Goal: Register for event/course: Register for event/course

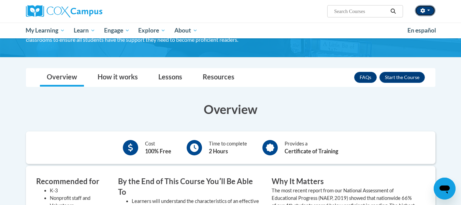
click at [428, 12] on button "button" at bounding box center [425, 10] width 20 height 11
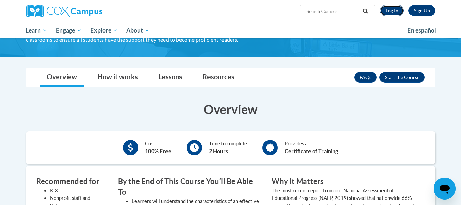
click at [393, 5] on link "Log In" at bounding box center [392, 10] width 24 height 11
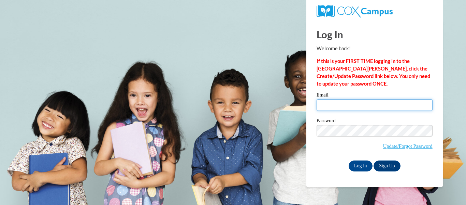
click at [330, 105] on input "Email" at bounding box center [375, 105] width 116 height 12
type input "duelgera@wauwatosa.k12.wi.us"
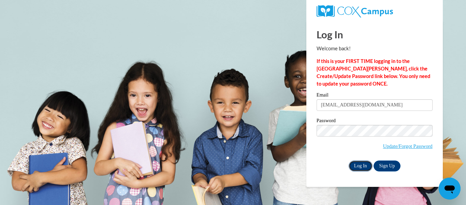
click at [362, 163] on input "Log In" at bounding box center [361, 165] width 24 height 11
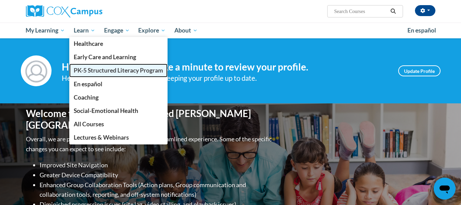
click at [90, 68] on span "PK-5 Structured Literacy Program" at bounding box center [118, 70] width 89 height 7
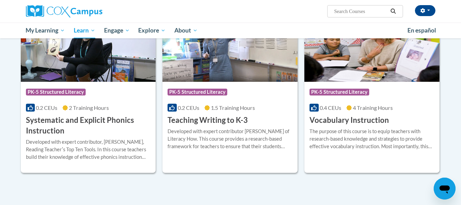
scroll to position [764, 0]
click at [75, 109] on span "2 Training Hours" at bounding box center [89, 107] width 40 height 6
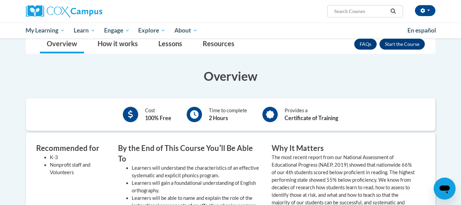
scroll to position [106, 0]
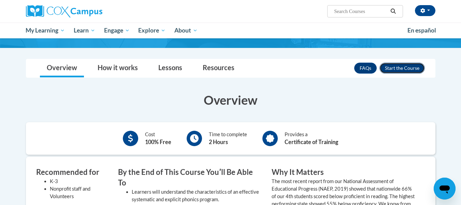
click at [393, 66] on button "Enroll" at bounding box center [402, 67] width 45 height 11
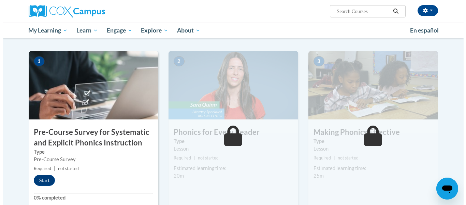
scroll to position [128, 0]
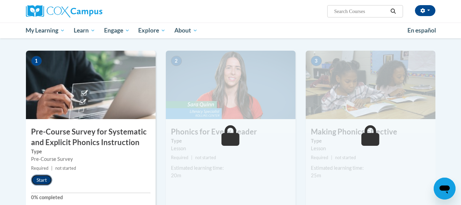
click at [43, 181] on button "Start" at bounding box center [41, 179] width 21 height 11
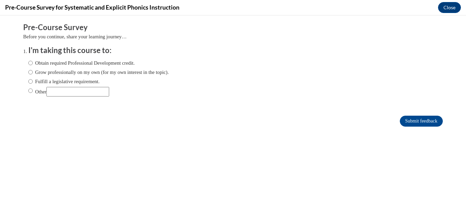
scroll to position [0, 0]
click at [29, 81] on label "Fulfill a legislative requirement." at bounding box center [63, 82] width 71 height 8
click at [29, 81] on input "Fulfill a legislative requirement." at bounding box center [30, 82] width 4 height 8
radio input "true"
click at [404, 121] on input "Submit feedback" at bounding box center [421, 120] width 43 height 11
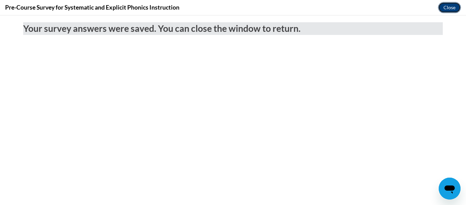
click at [445, 10] on button "Close" at bounding box center [449, 7] width 23 height 11
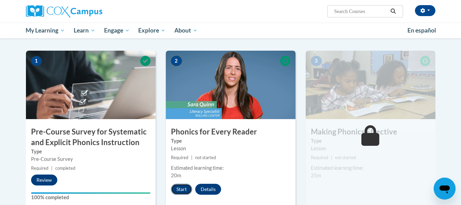
click at [184, 187] on button "Start" at bounding box center [181, 188] width 21 height 11
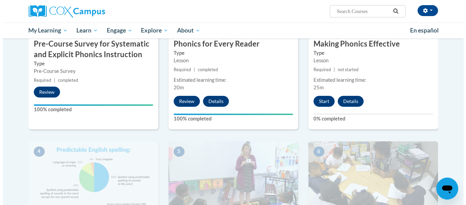
scroll to position [216, 0]
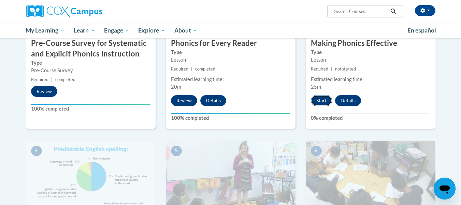
click at [315, 101] on button "Start" at bounding box center [321, 100] width 21 height 11
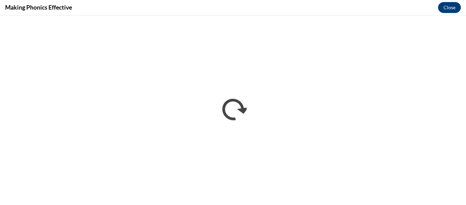
scroll to position [0, 0]
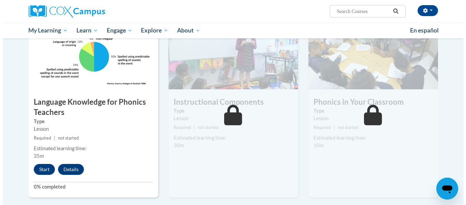
scroll to position [336, 0]
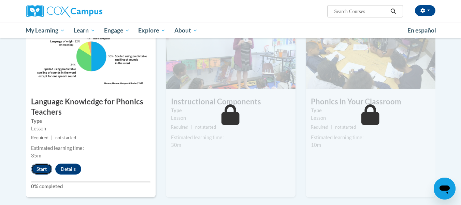
click at [34, 166] on button "Start" at bounding box center [41, 168] width 21 height 11
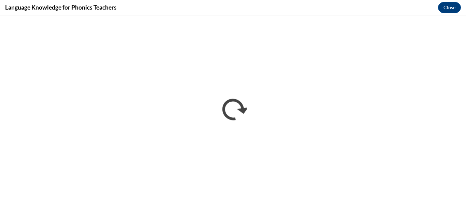
scroll to position [0, 0]
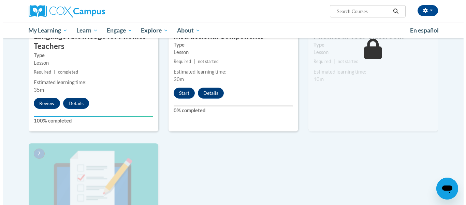
scroll to position [417, 0]
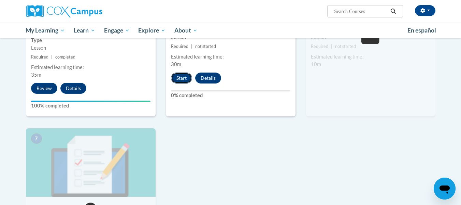
click at [182, 78] on button "Start" at bounding box center [181, 77] width 21 height 11
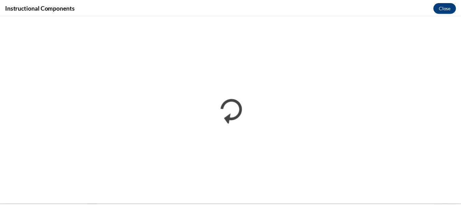
scroll to position [0, 0]
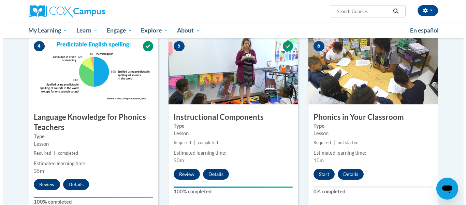
scroll to position [414, 0]
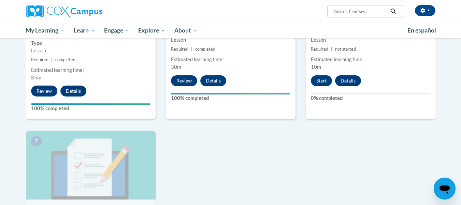
click at [323, 74] on div "6 Phonics in Your Classroom Type Lesson Required | not started Estimated learni…" at bounding box center [371, 31] width 130 height 177
click at [322, 76] on button "Start" at bounding box center [321, 80] width 21 height 11
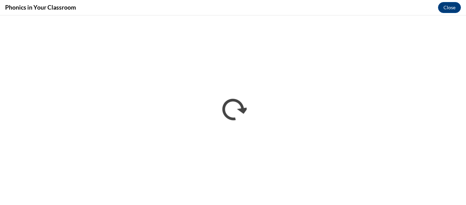
scroll to position [0, 0]
click at [280, 15] on div "Phonics in Your Classroom Close" at bounding box center [233, 7] width 466 height 15
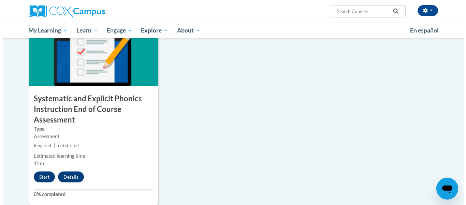
scroll to position [528, 0]
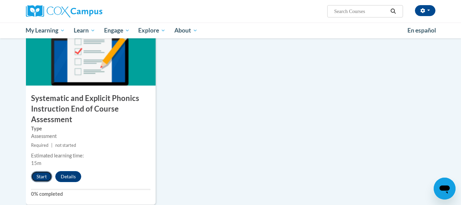
click at [43, 177] on button "Start" at bounding box center [41, 176] width 21 height 11
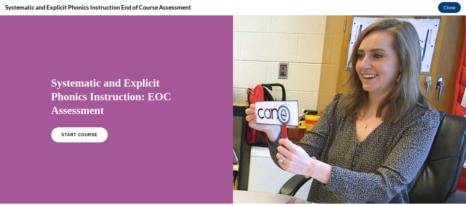
scroll to position [0, 0]
click at [75, 142] on div "START COURSE" at bounding box center [116, 137] width 131 height 21
click at [82, 133] on span "START COURSE" at bounding box center [79, 134] width 38 height 5
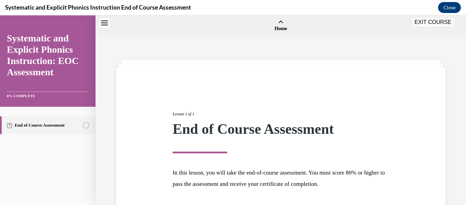
scroll to position [21, 0]
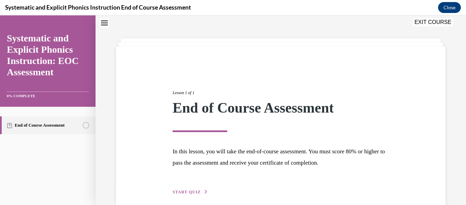
click at [181, 187] on div "Lesson 1 of 1 End of Course Assessment In this lesson, you will take the end-of…" at bounding box center [281, 135] width 227 height 122
click at [182, 189] on span "START QUIZ" at bounding box center [187, 191] width 28 height 5
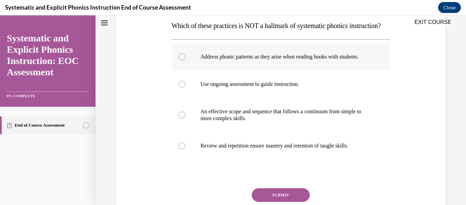
scroll to position [111, 0]
click at [233, 98] on div at bounding box center [281, 83] width 219 height 27
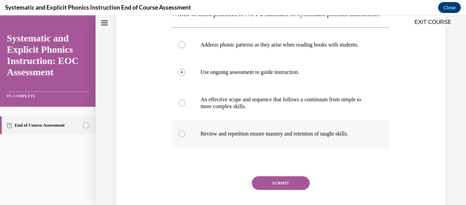
scroll to position [123, 0]
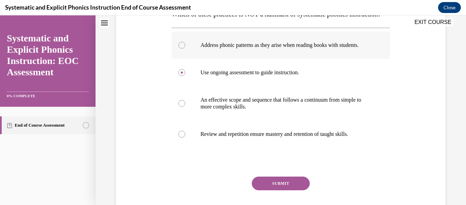
click at [260, 48] on p "Address phonic patterns as they arise when reading books with students." at bounding box center [287, 45] width 173 height 7
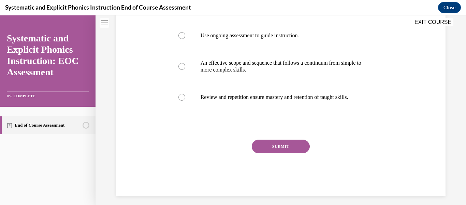
click at [262, 153] on button "SUBMIT" at bounding box center [281, 146] width 58 height 14
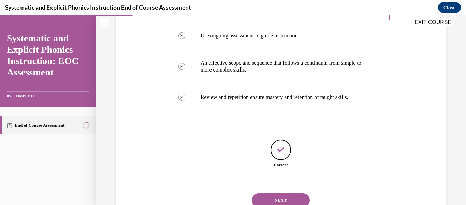
scroll to position [206, 0]
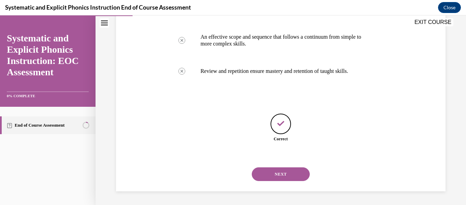
click at [283, 176] on button "NEXT" at bounding box center [281, 174] width 58 height 14
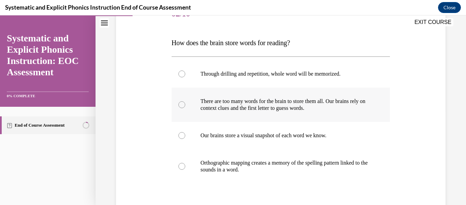
scroll to position [94, 0]
click at [248, 169] on p "Orthographic mapping creates a memory of the spelling pattern linked to the sou…" at bounding box center [287, 166] width 173 height 14
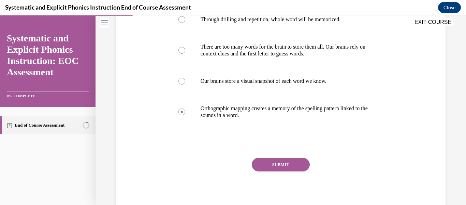
scroll to position [149, 0]
click at [267, 167] on button "SUBMIT" at bounding box center [281, 164] width 58 height 14
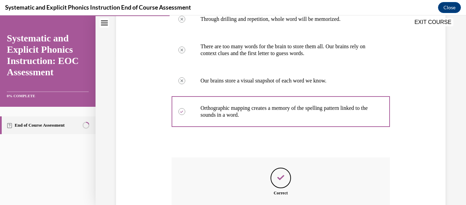
scroll to position [226, 0]
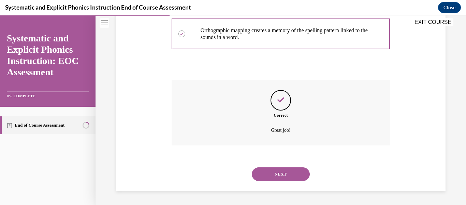
click at [267, 167] on button "NEXT" at bounding box center [281, 174] width 58 height 14
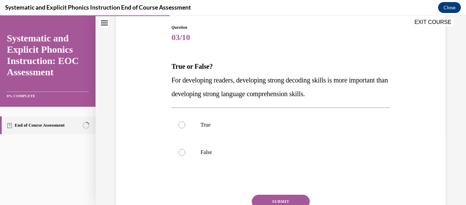
scroll to position [71, 0]
click at [224, 150] on p "False" at bounding box center [287, 152] width 173 height 7
click at [257, 195] on button "SUBMIT" at bounding box center [281, 201] width 58 height 14
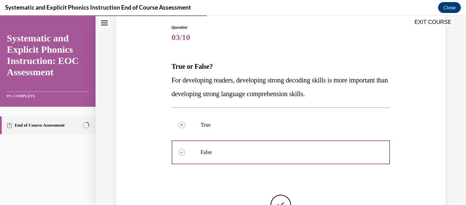
scroll to position [152, 0]
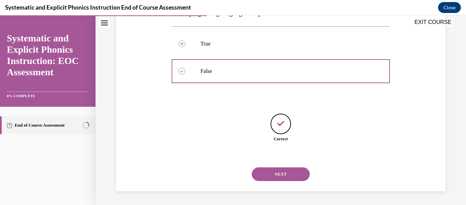
click at [273, 174] on button "NEXT" at bounding box center [281, 174] width 58 height 14
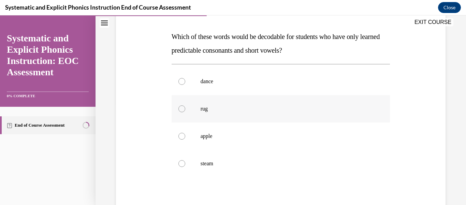
scroll to position [100, 0]
click at [218, 120] on div at bounding box center [281, 108] width 219 height 27
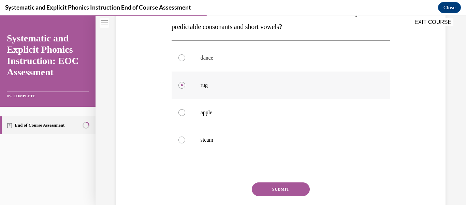
scroll to position [124, 0]
click at [261, 181] on div "Question 04/10 Which of these words would be decodable for students who have on…" at bounding box center [281, 104] width 219 height 267
click at [265, 185] on button "SUBMIT" at bounding box center [281, 189] width 58 height 14
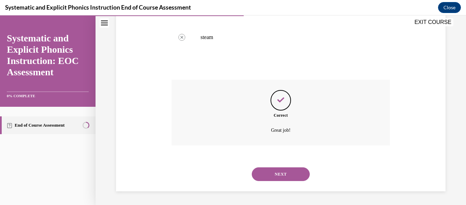
click at [277, 172] on button "NEXT" at bounding box center [281, 174] width 58 height 14
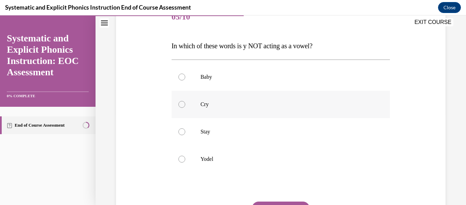
scroll to position [91, 0]
click at [225, 151] on div at bounding box center [281, 158] width 219 height 27
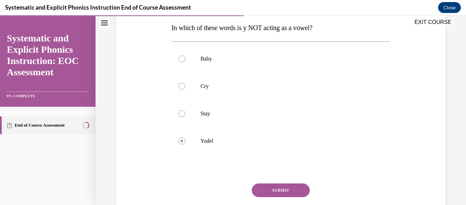
click at [264, 191] on button "SUBMIT" at bounding box center [281, 190] width 58 height 14
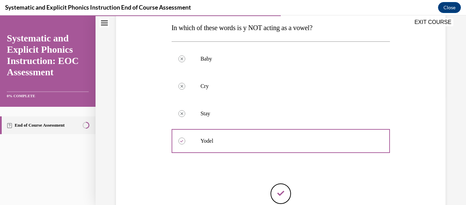
scroll to position [179, 0]
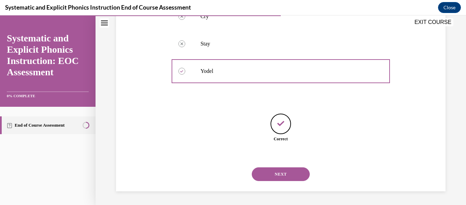
click at [284, 176] on button "NEXT" at bounding box center [281, 174] width 58 height 14
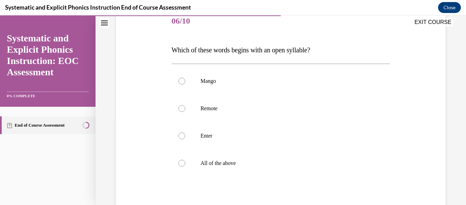
scroll to position [87, 0]
click at [227, 137] on p "Enter" at bounding box center [287, 135] width 173 height 7
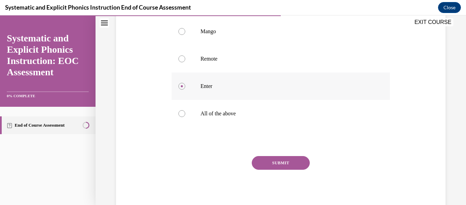
scroll to position [137, 0]
click at [280, 161] on button "SUBMIT" at bounding box center [281, 162] width 58 height 14
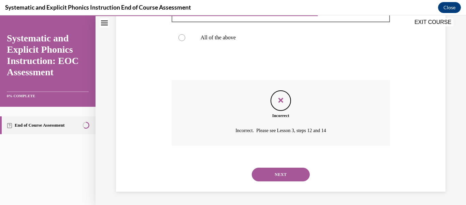
click at [276, 179] on button "NEXT" at bounding box center [281, 174] width 58 height 14
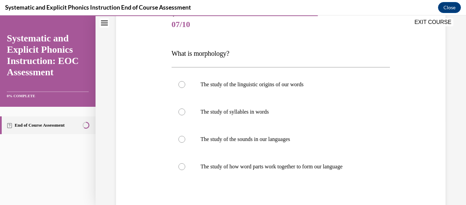
scroll to position [83, 0]
click at [233, 81] on p "The study of the linguistic origins of our words" at bounding box center [287, 84] width 173 height 7
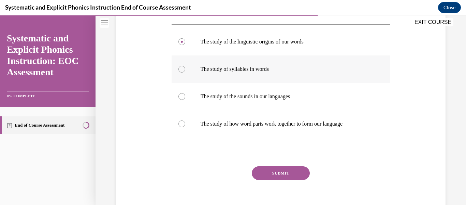
scroll to position [127, 0]
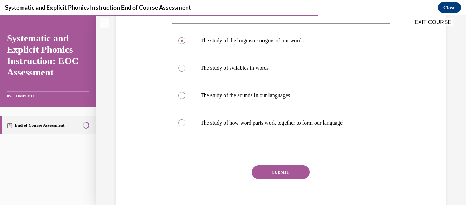
click at [285, 173] on button "SUBMIT" at bounding box center [281, 172] width 58 height 14
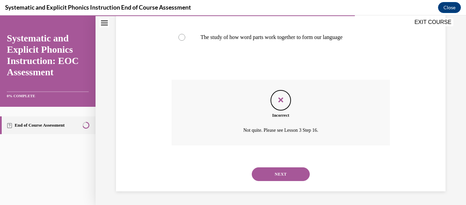
click at [278, 174] on button "NEXT" at bounding box center [281, 174] width 58 height 14
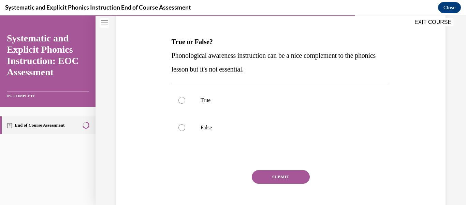
scroll to position [95, 0]
click at [205, 138] on div at bounding box center [281, 127] width 219 height 27
click at [272, 181] on button "SUBMIT" at bounding box center [281, 177] width 58 height 14
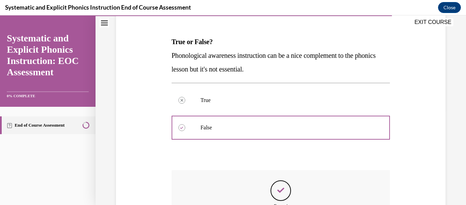
scroll to position [185, 0]
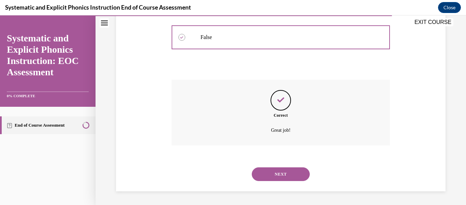
click at [277, 169] on div "NEXT" at bounding box center [281, 173] width 219 height 27
click at [277, 170] on button "NEXT" at bounding box center [281, 174] width 58 height 14
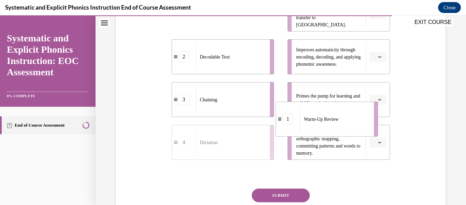
scroll to position [196, 0]
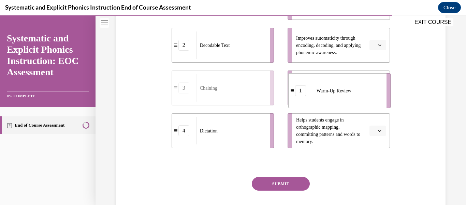
drag, startPoint x: 263, startPoint y: 81, endPoint x: 414, endPoint y: 143, distance: 163.7
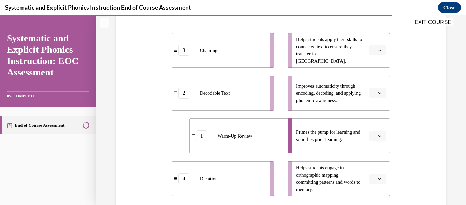
scroll to position [149, 0]
click at [236, 178] on div "Dictation" at bounding box center [238, 176] width 69 height 27
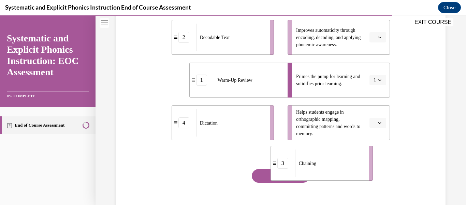
scroll to position [213, 0]
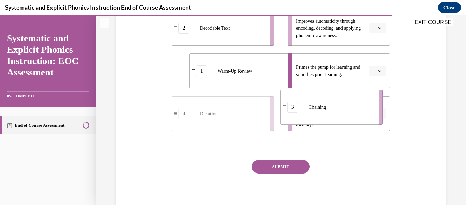
drag, startPoint x: 222, startPoint y: 61, endPoint x: 362, endPoint y: 135, distance: 157.9
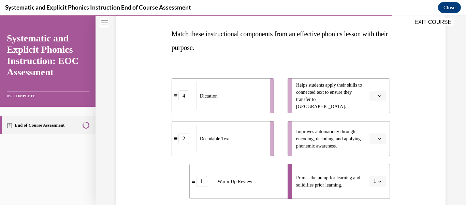
scroll to position [136, 0]
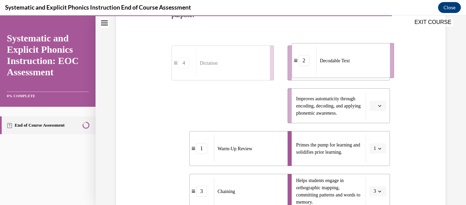
drag, startPoint x: 227, startPoint y: 106, endPoint x: 347, endPoint y: 61, distance: 128.0
click at [347, 61] on span "Decodable Text" at bounding box center [335, 60] width 30 height 7
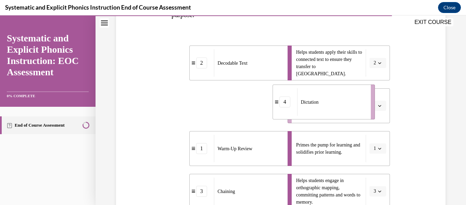
drag, startPoint x: 227, startPoint y: 109, endPoint x: 327, endPoint y: 105, distance: 100.1
click at [327, 105] on div "Dictation" at bounding box center [331, 101] width 69 height 27
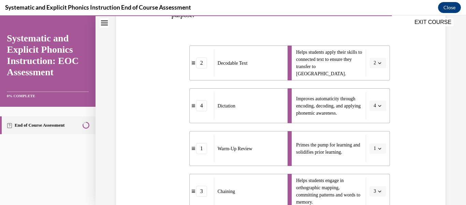
scroll to position [218, 0]
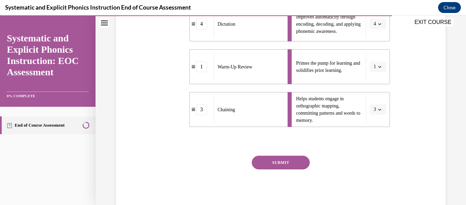
click at [281, 171] on div "SUBMIT NEXT" at bounding box center [281, 183] width 219 height 56
click at [274, 163] on button "SUBMIT" at bounding box center [281, 162] width 58 height 14
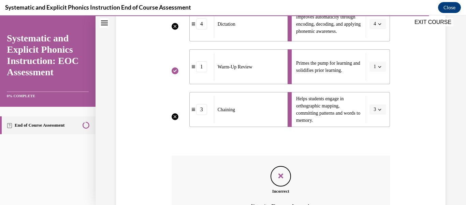
scroll to position [293, 0]
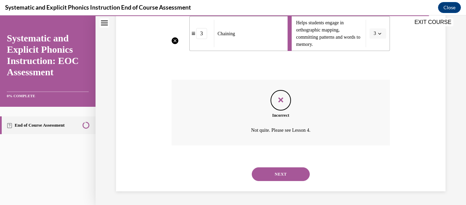
click at [271, 173] on button "NEXT" at bounding box center [281, 174] width 58 height 14
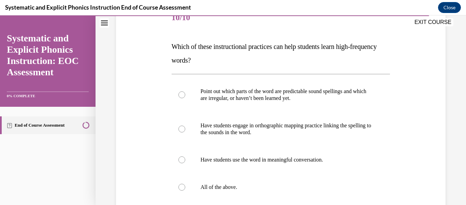
scroll to position [99, 0]
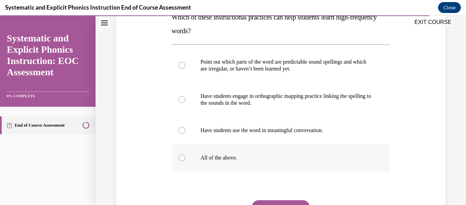
click at [211, 159] on p "All of the above." at bounding box center [287, 157] width 173 height 7
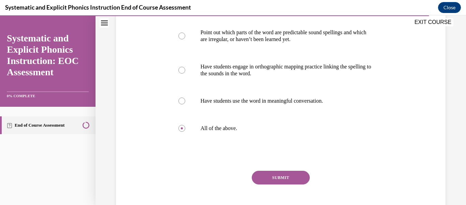
click at [272, 179] on button "SUBMIT" at bounding box center [281, 177] width 58 height 14
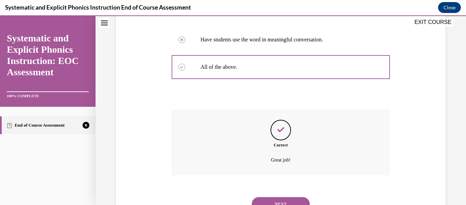
scroll to position [240, 0]
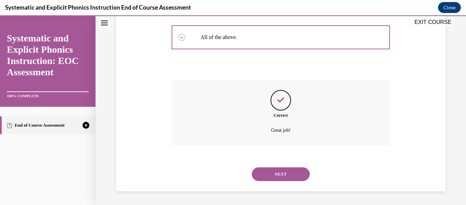
click at [270, 170] on button "NEXT" at bounding box center [281, 174] width 58 height 14
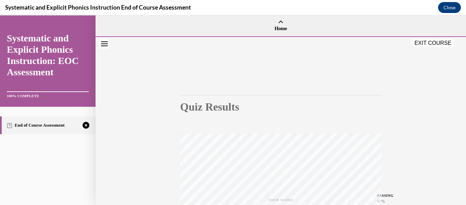
scroll to position [161, 0]
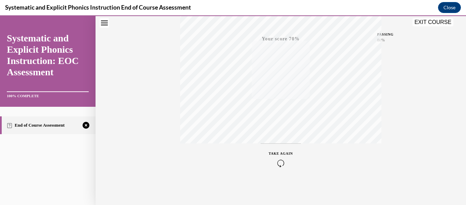
click at [284, 161] on icon "button" at bounding box center [281, 163] width 24 height 8
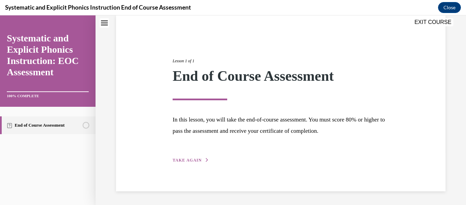
scroll to position [53, 0]
click at [192, 158] on span "TAKE AGAIN" at bounding box center [187, 160] width 29 height 5
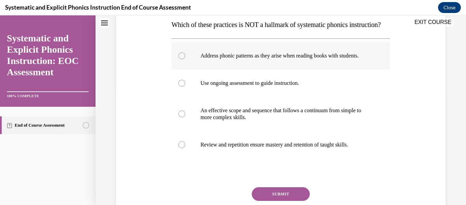
scroll to position [112, 0]
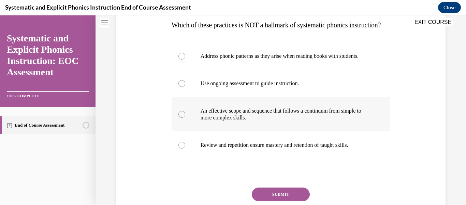
click at [219, 121] on p "An effective scope and sequence that follows a continuum from simple to more co…" at bounding box center [287, 114] width 173 height 14
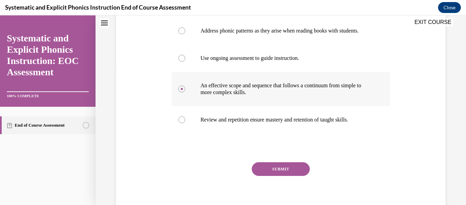
scroll to position [138, 0]
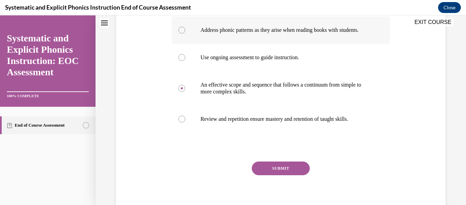
click at [244, 33] on p "Address phonic patterns as they arise when reading books with students." at bounding box center [287, 30] width 173 height 7
click at [274, 175] on button "SUBMIT" at bounding box center [281, 168] width 58 height 14
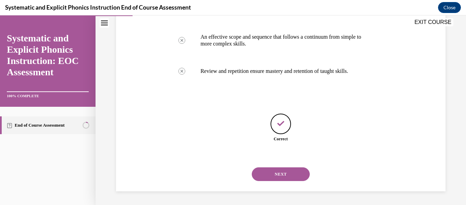
click at [278, 173] on button "NEXT" at bounding box center [281, 174] width 58 height 14
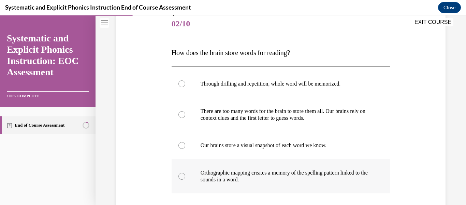
click at [247, 167] on div at bounding box center [281, 176] width 219 height 34
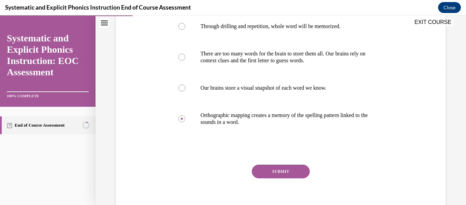
click at [265, 171] on button "SUBMIT" at bounding box center [281, 171] width 58 height 14
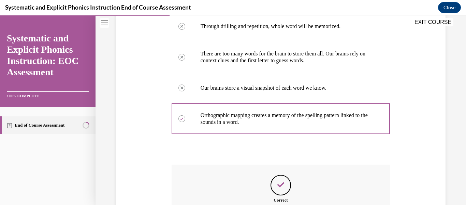
scroll to position [192, 0]
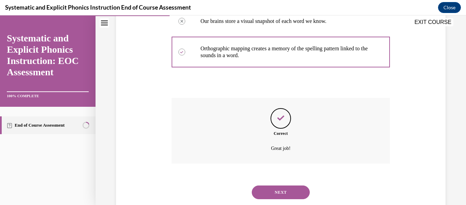
click at [271, 193] on button "NEXT" at bounding box center [281, 192] width 58 height 14
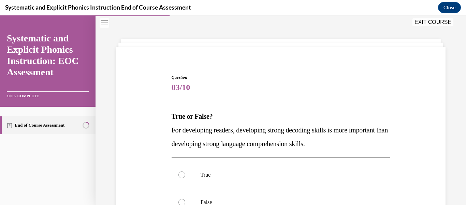
scroll to position [57, 0]
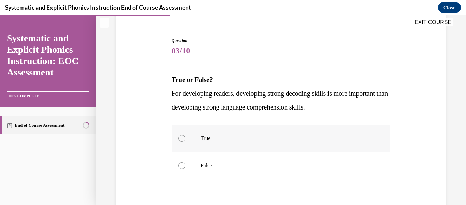
click at [203, 140] on p "True" at bounding box center [287, 138] width 173 height 7
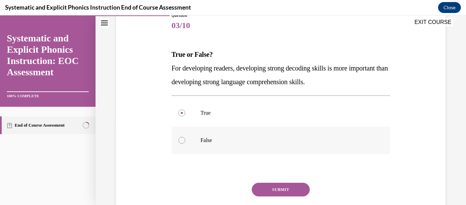
scroll to position [82, 0]
click at [246, 148] on div at bounding box center [281, 140] width 219 height 27
click at [277, 195] on button "SUBMIT" at bounding box center [281, 190] width 58 height 14
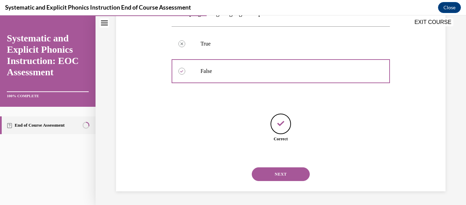
click at [281, 180] on button "NEXT" at bounding box center [281, 174] width 58 height 14
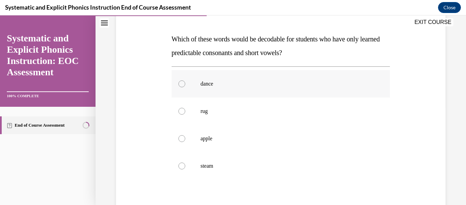
scroll to position [98, 0]
click at [209, 113] on p "rug" at bounding box center [287, 110] width 173 height 7
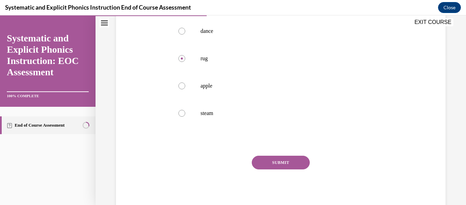
click at [279, 159] on button "SUBMIT" at bounding box center [281, 162] width 58 height 14
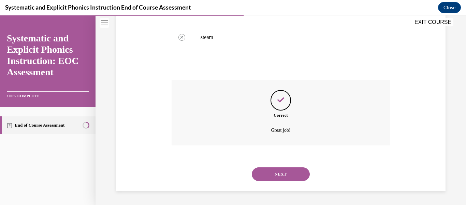
click at [280, 174] on button "NEXT" at bounding box center [281, 174] width 58 height 14
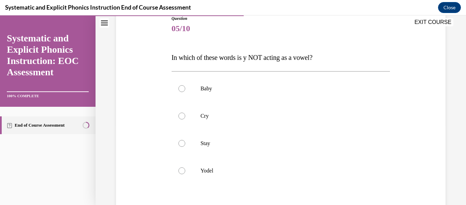
scroll to position [80, 0]
click at [215, 172] on p "Yodel" at bounding box center [287, 170] width 173 height 7
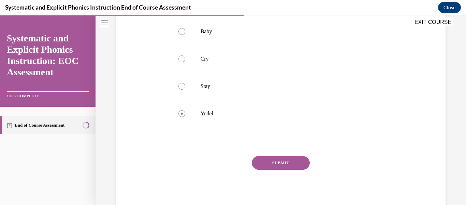
click at [287, 168] on button "SUBMIT" at bounding box center [281, 163] width 58 height 14
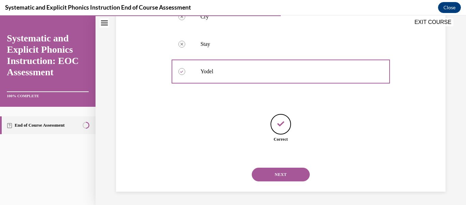
click at [275, 176] on button "NEXT" at bounding box center [281, 174] width 58 height 14
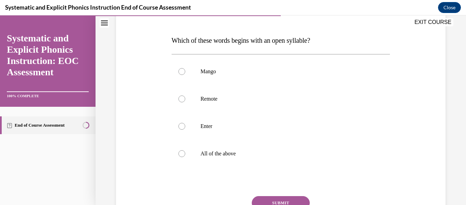
scroll to position [98, 0]
click at [212, 127] on p "Enter" at bounding box center [287, 125] width 173 height 7
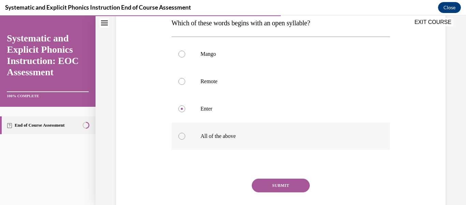
scroll to position [113, 0]
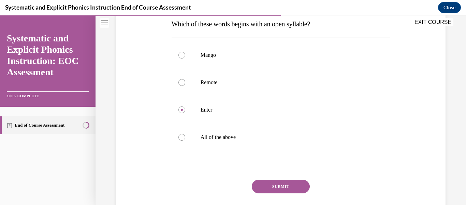
click at [264, 185] on button "SUBMIT" at bounding box center [281, 186] width 58 height 14
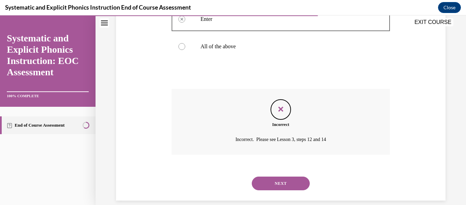
click at [283, 184] on button "NEXT" at bounding box center [281, 183] width 58 height 14
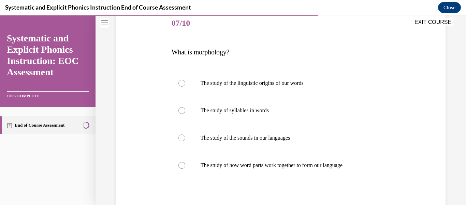
scroll to position [84, 0]
click at [276, 170] on div at bounding box center [281, 165] width 219 height 27
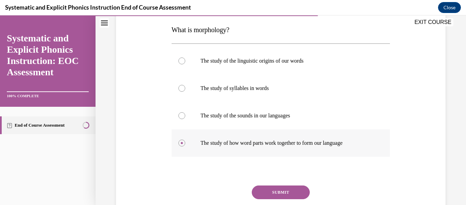
scroll to position [116, 0]
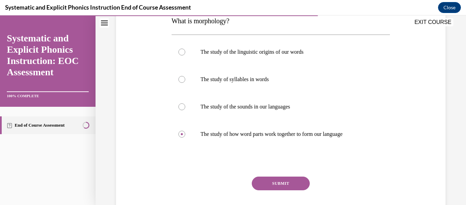
click at [280, 186] on button "SUBMIT" at bounding box center [281, 183] width 58 height 14
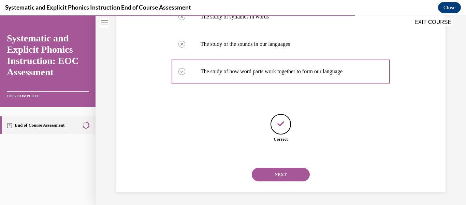
click at [278, 172] on button "NEXT" at bounding box center [281, 174] width 58 height 14
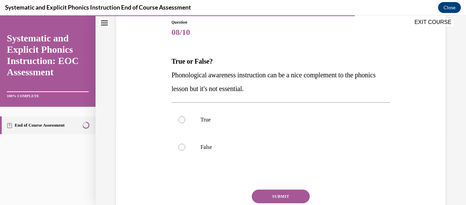
scroll to position [75, 0]
click at [217, 146] on p "False" at bounding box center [287, 147] width 173 height 7
click at [271, 193] on button "SUBMIT" at bounding box center [281, 197] width 58 height 14
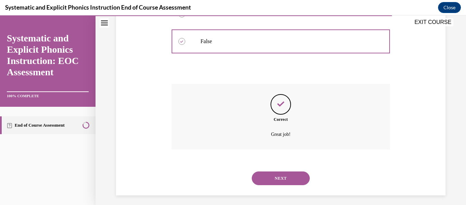
scroll to position [182, 0]
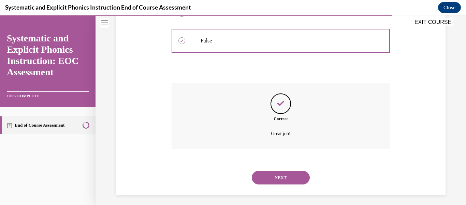
click at [274, 174] on button "NEXT" at bounding box center [281, 177] width 58 height 14
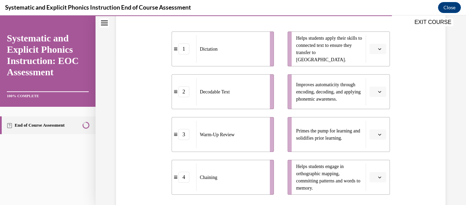
scroll to position [150, 0]
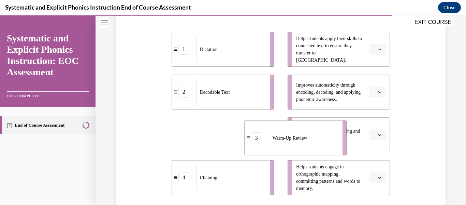
drag, startPoint x: 242, startPoint y: 136, endPoint x: 348, endPoint y: 137, distance: 105.5
click at [348, 137] on div "1 Dictation 2 Decodable Text 3 Warm-Up Review 4 Chaining Helps students apply t…" at bounding box center [281, 106] width 219 height 177
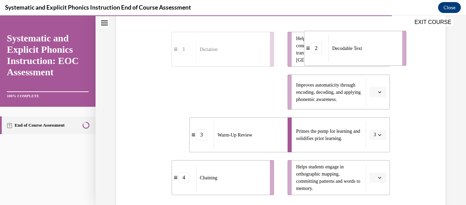
drag, startPoint x: 238, startPoint y: 90, endPoint x: 370, endPoint y: 47, distance: 139.1
click at [370, 47] on div "Decodable Text" at bounding box center [363, 47] width 69 height 27
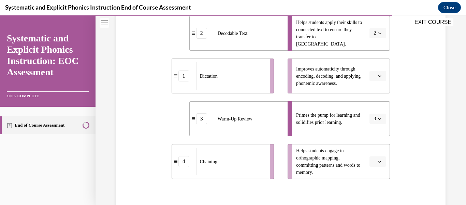
scroll to position [166, 0]
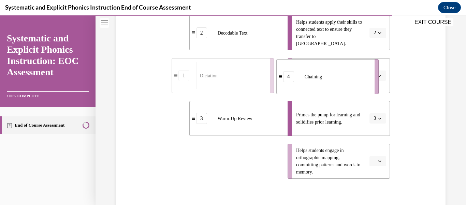
drag, startPoint x: 240, startPoint y: 170, endPoint x: 369, endPoint y: 75, distance: 160.3
click at [369, 75] on div "Chaining" at bounding box center [335, 76] width 69 height 27
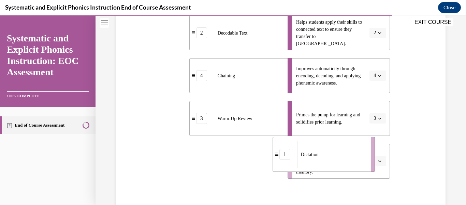
drag, startPoint x: 220, startPoint y: 170, endPoint x: 327, endPoint y: 164, distance: 107.0
click at [327, 164] on div "Dictation" at bounding box center [331, 153] width 69 height 27
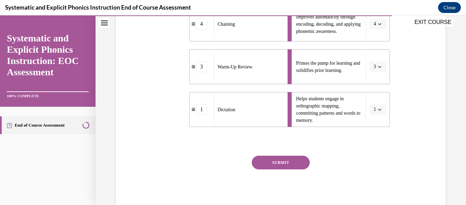
scroll to position [217, 0]
click at [271, 163] on button "SUBMIT" at bounding box center [281, 163] width 58 height 14
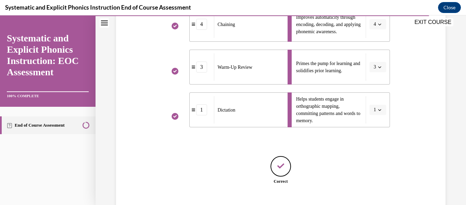
scroll to position [259, 0]
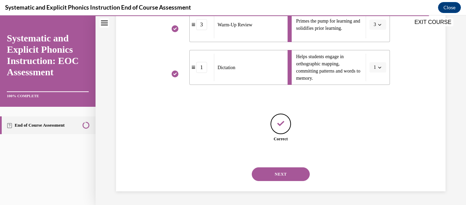
click at [278, 168] on button "NEXT" at bounding box center [281, 174] width 58 height 14
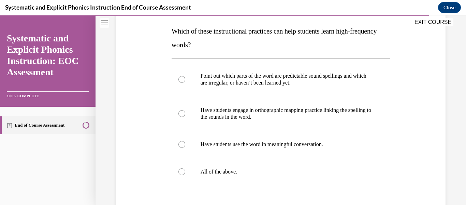
click at [278, 168] on p "All of the above." at bounding box center [287, 171] width 173 height 7
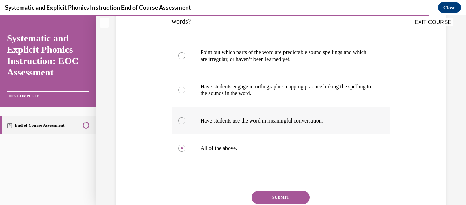
scroll to position [135, 0]
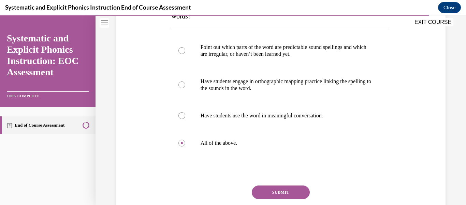
click at [283, 188] on button "SUBMIT" at bounding box center [281, 192] width 58 height 14
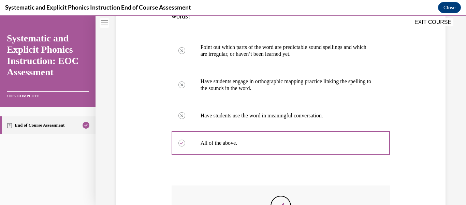
scroll to position [240, 0]
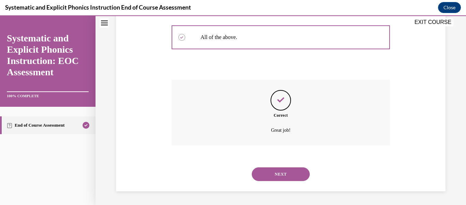
click at [272, 173] on button "NEXT" at bounding box center [281, 174] width 58 height 14
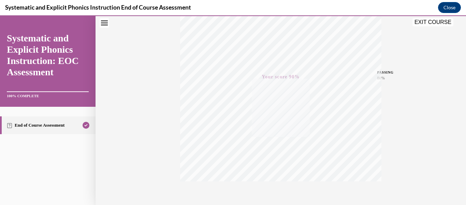
scroll to position [161, 0]
click at [436, 24] on button "EXIT COURSE" at bounding box center [433, 22] width 41 height 8
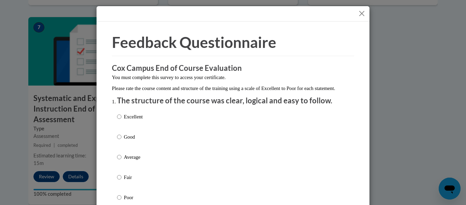
click at [123, 151] on label "Good" at bounding box center [130, 142] width 26 height 18
click at [122, 140] on input "Good" at bounding box center [119, 137] width 4 height 8
radio input "true"
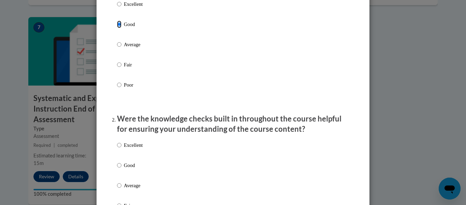
scroll to position [164, 0]
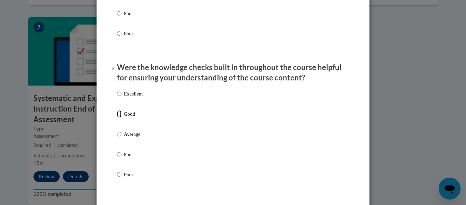
click at [117, 117] on input "Good" at bounding box center [119, 114] width 4 height 8
radio input "true"
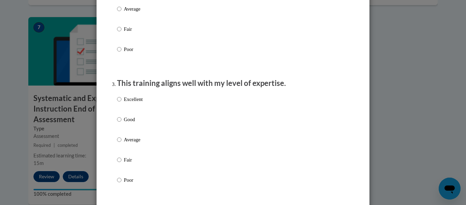
click at [124, 123] on p "Good" at bounding box center [133, 119] width 19 height 8
click at [122, 123] on input "Good" at bounding box center [119, 119] width 4 height 8
radio input "true"
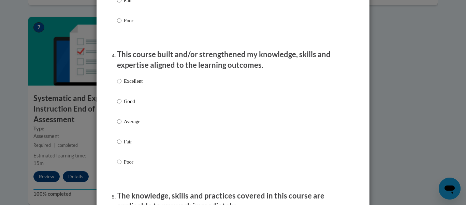
scroll to position [451, 0]
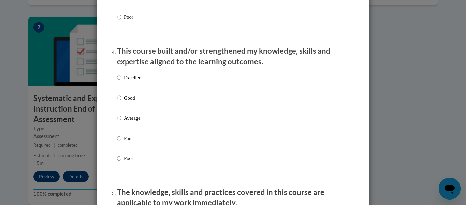
click at [123, 92] on label "Excellent" at bounding box center [130, 83] width 26 height 18
click at [122, 81] on input "Excellent" at bounding box center [119, 78] width 4 height 8
radio input "true"
click at [125, 101] on p "Good" at bounding box center [133, 98] width 19 height 8
click at [122, 101] on input "Good" at bounding box center [119, 98] width 4 height 8
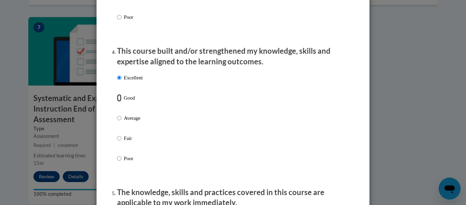
radio input "true"
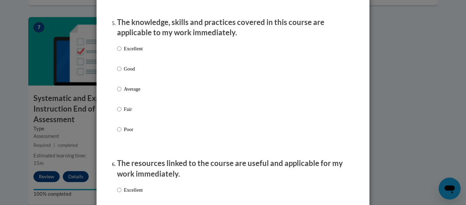
click at [125, 72] on p "Good" at bounding box center [133, 69] width 19 height 8
click at [122, 72] on input "Good" at bounding box center [119, 69] width 4 height 8
radio input "true"
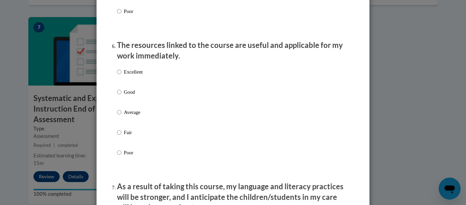
click at [126, 96] on p "Good" at bounding box center [133, 92] width 19 height 8
click at [122, 96] on input "Good" at bounding box center [119, 92] width 4 height 8
radio input "true"
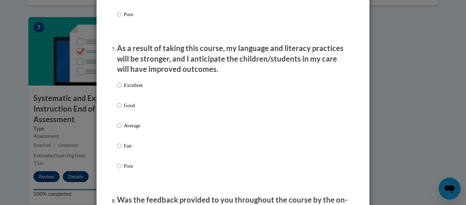
scroll to position [878, 0]
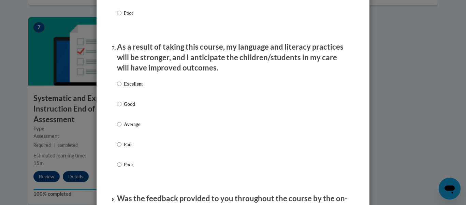
click at [126, 98] on label "Excellent" at bounding box center [130, 89] width 26 height 18
click at [122, 87] on input "Excellent" at bounding box center [119, 84] width 4 height 8
radio input "true"
click at [126, 108] on p "Good" at bounding box center [133, 104] width 19 height 8
click at [122, 108] on input "Good" at bounding box center [119, 104] width 4 height 8
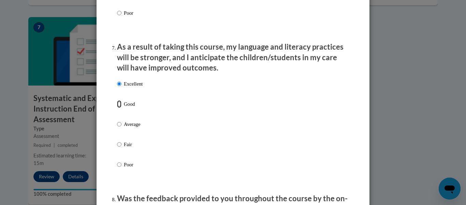
radio input "true"
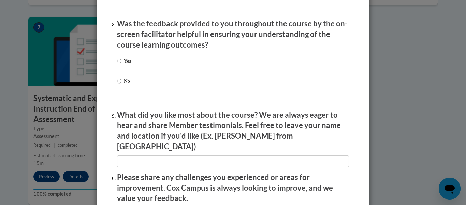
click at [124, 65] on p "Yes" at bounding box center [127, 61] width 7 height 8
click at [122, 65] on input "Yes" at bounding box center [119, 61] width 4 height 8
radio input "true"
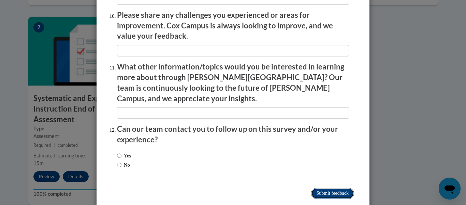
click at [321, 187] on input "Submit feedback" at bounding box center [332, 192] width 43 height 11
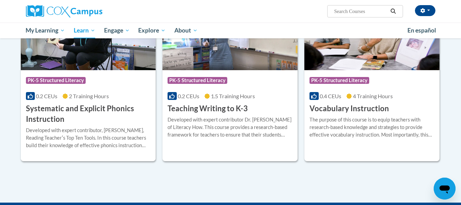
scroll to position [775, 0]
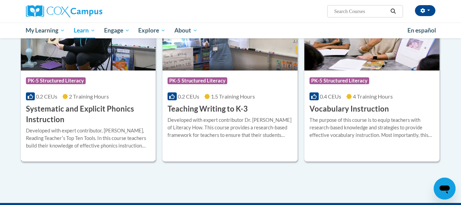
click at [103, 132] on div "Developed with expert contributor, Dr. Deborah Glaser, Reading Teacherʹs Top Te…" at bounding box center [88, 138] width 125 height 23
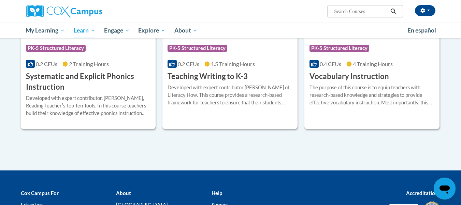
scroll to position [816, 0]
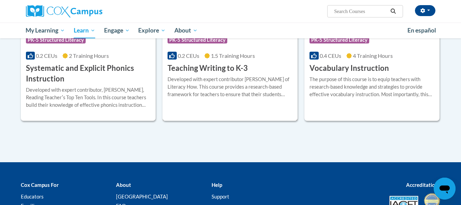
click at [213, 64] on h3 "Teaching Writing to K-3" at bounding box center [208, 68] width 80 height 11
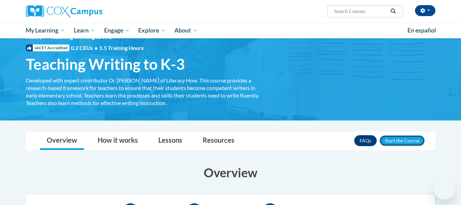
click at [412, 140] on button "Enroll" at bounding box center [402, 140] width 45 height 11
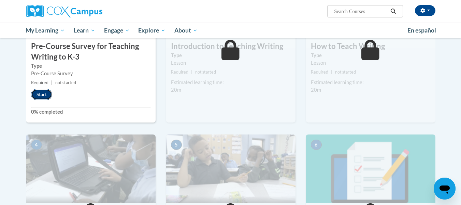
click at [39, 96] on button "Start" at bounding box center [41, 94] width 21 height 11
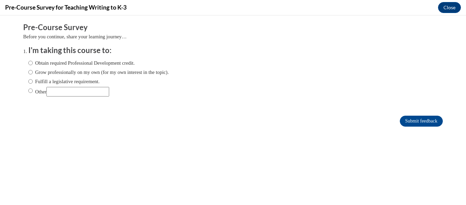
click at [37, 81] on label "Fulfill a legislative requirement." at bounding box center [63, 82] width 71 height 8
click at [33, 81] on input "Fulfill a legislative requirement." at bounding box center [30, 82] width 4 height 8
radio input "true"
click at [421, 118] on input "Submit feedback" at bounding box center [421, 120] width 43 height 11
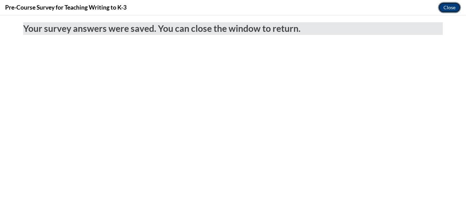
click at [448, 3] on button "Close" at bounding box center [449, 7] width 23 height 11
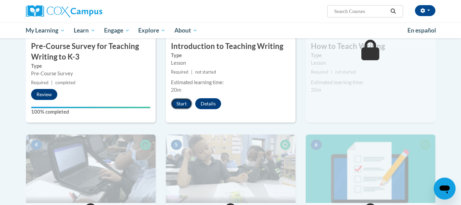
click at [177, 103] on button "Start" at bounding box center [181, 103] width 21 height 11
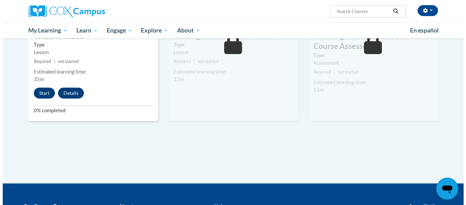
scroll to position [406, 0]
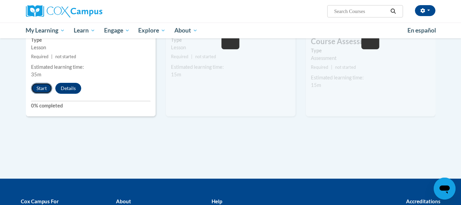
click at [37, 86] on button "Start" at bounding box center [41, 88] width 21 height 11
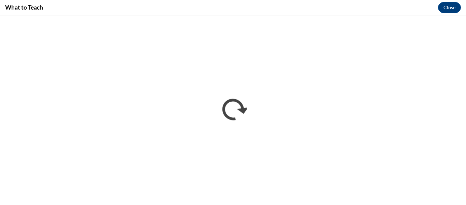
scroll to position [0, 0]
